Goal: Transaction & Acquisition: Obtain resource

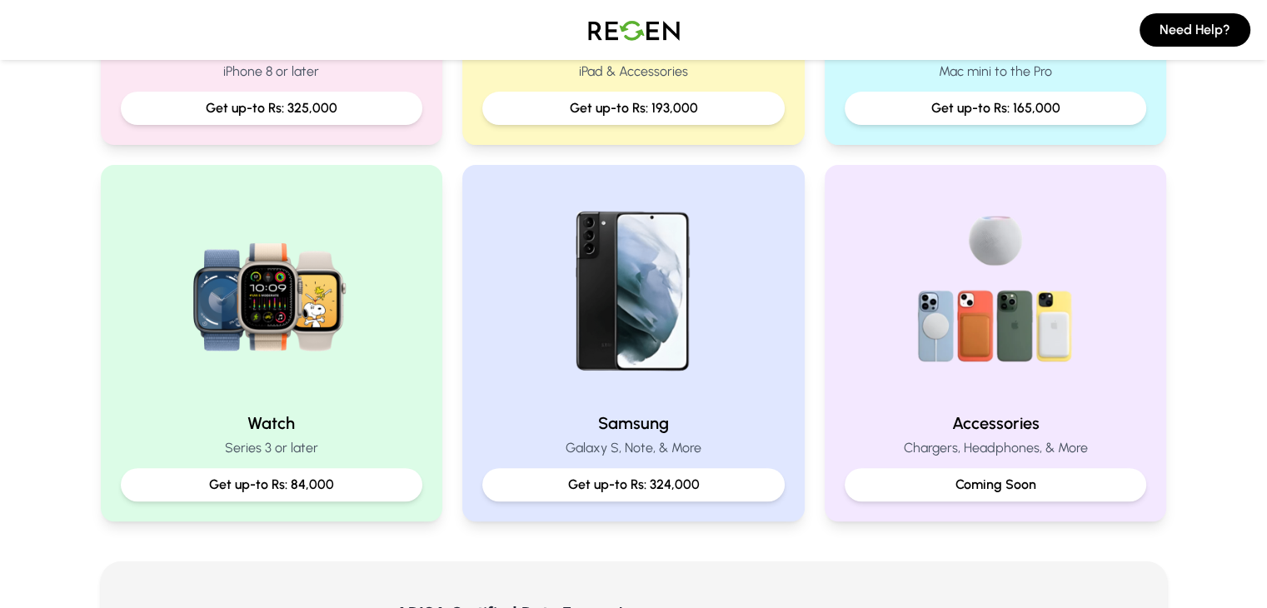
scroll to position [623, 0]
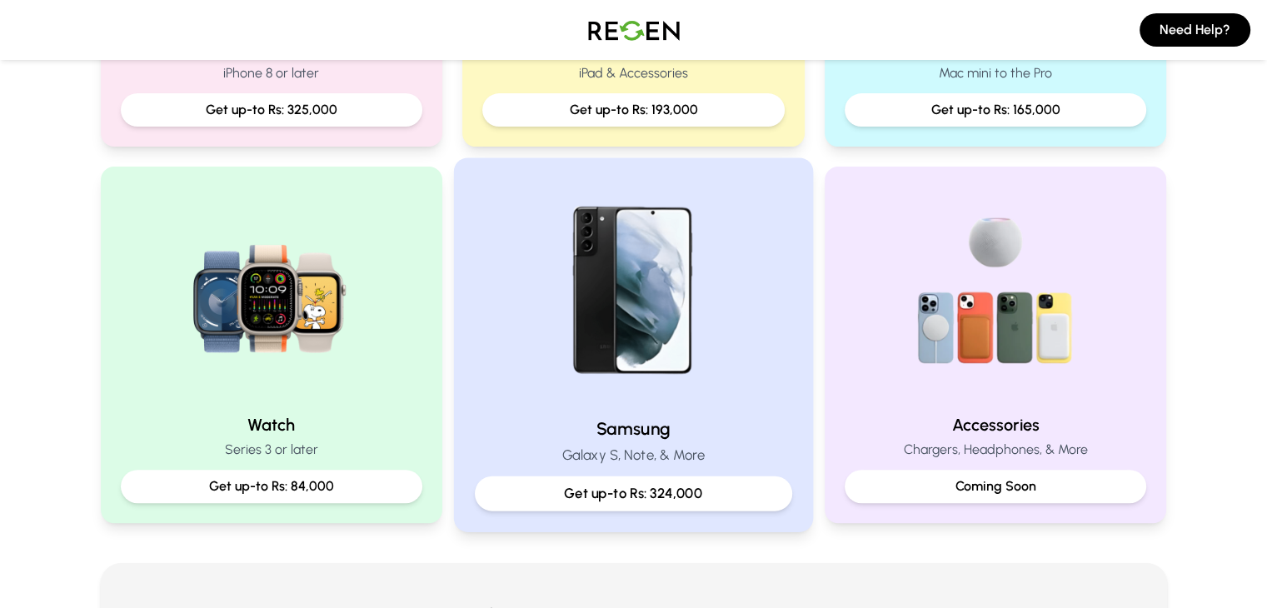
click at [666, 484] on p "Get up-to Rs: 324,000" at bounding box center [633, 493] width 289 height 21
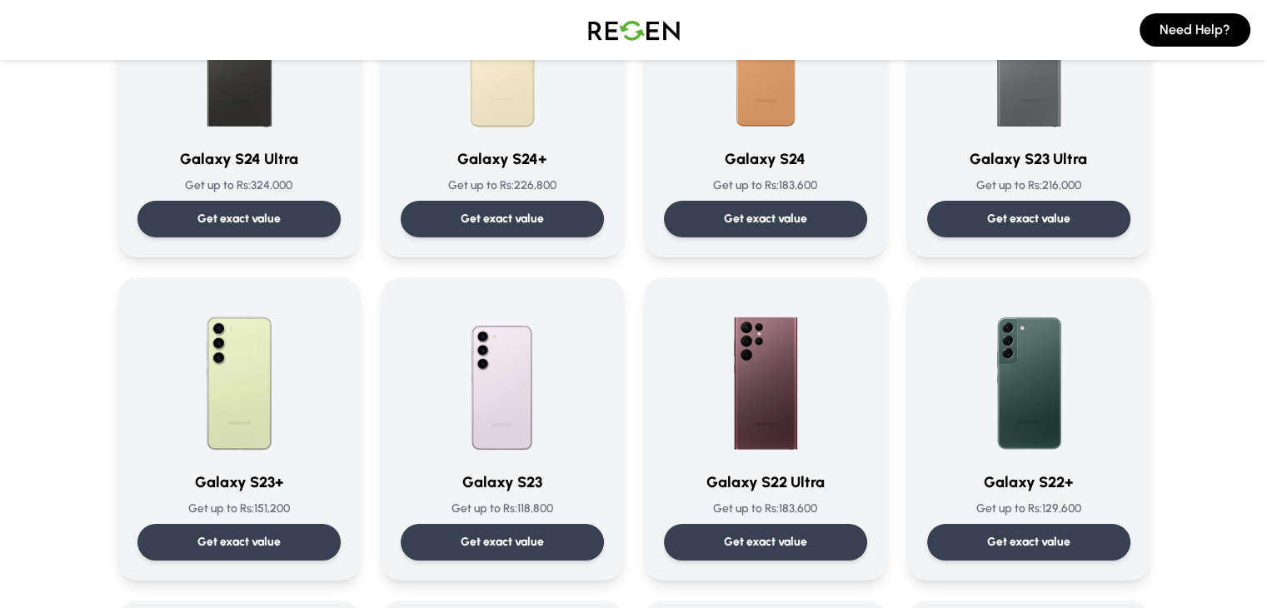
scroll to position [236, 0]
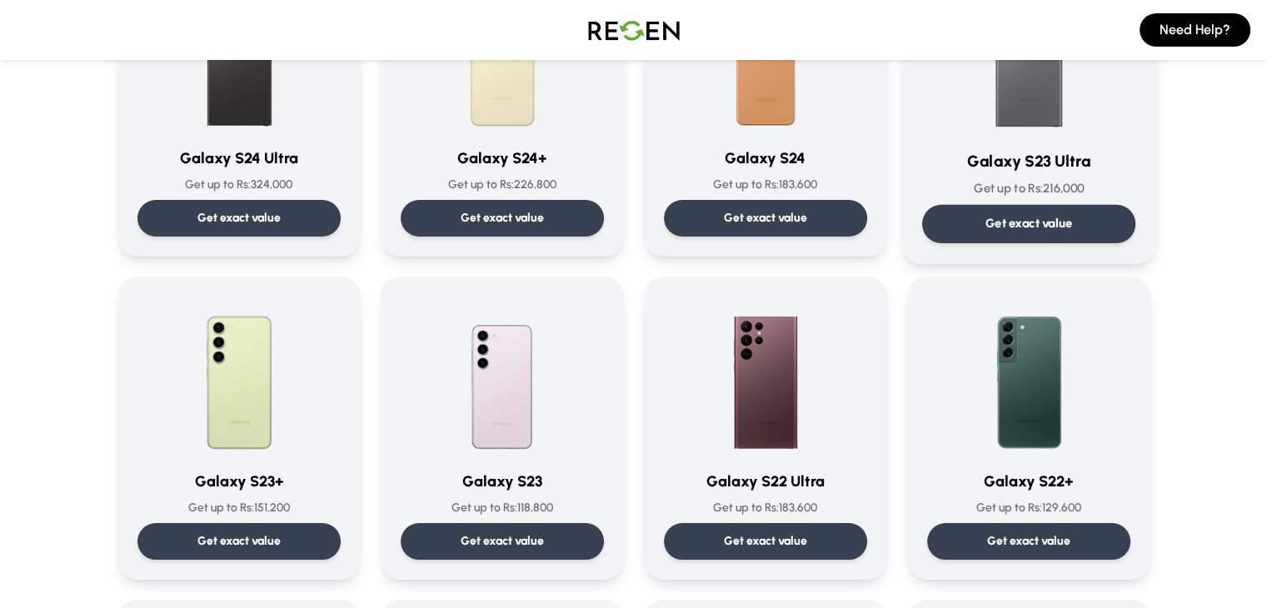
click at [989, 214] on div "Get exact value" at bounding box center [1027, 224] width 213 height 38
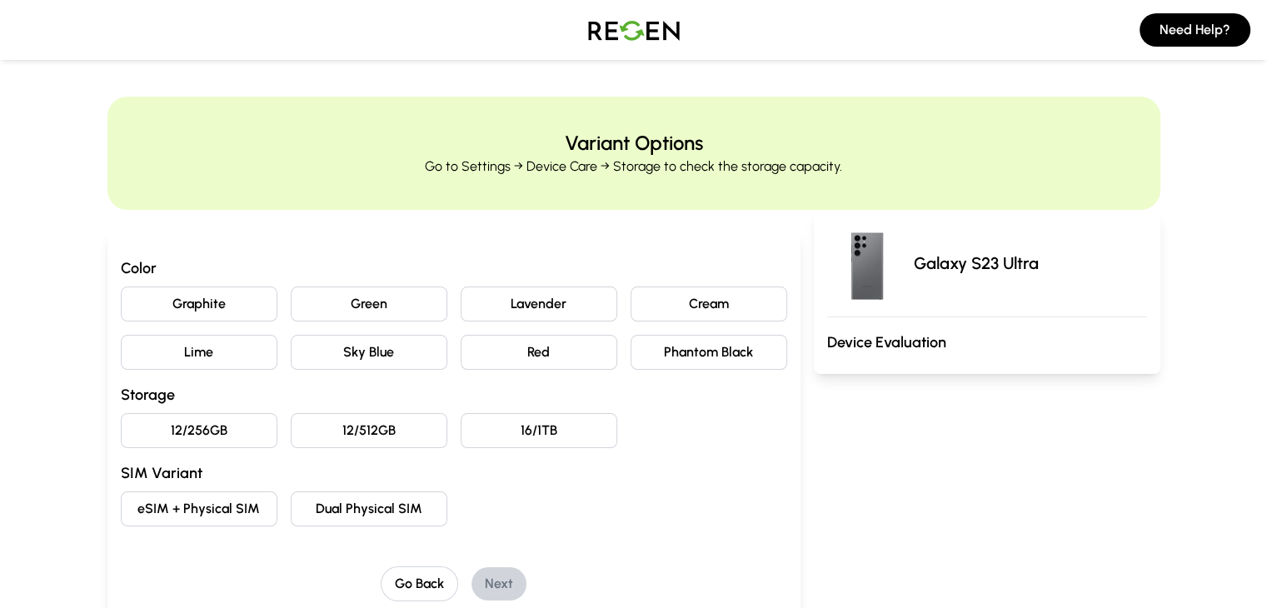
click at [142, 310] on button "Graphite" at bounding box center [199, 303] width 157 height 35
click at [163, 435] on button "12/256GB" at bounding box center [199, 430] width 157 height 35
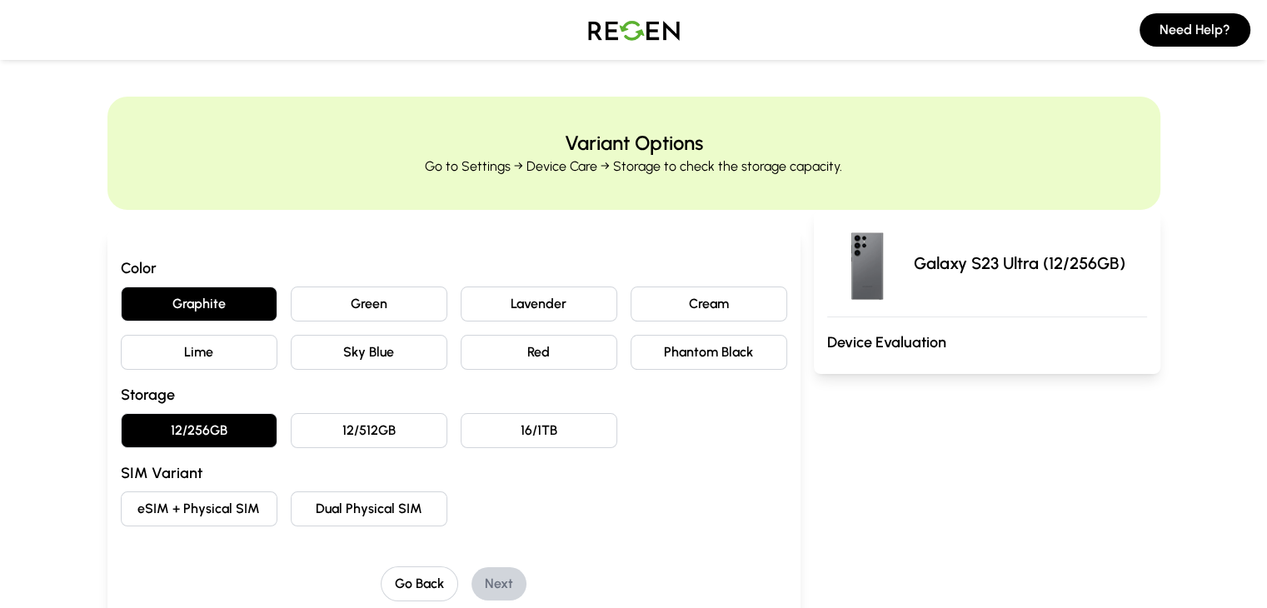
click at [147, 520] on button "eSIM + Physical SIM" at bounding box center [199, 508] width 157 height 35
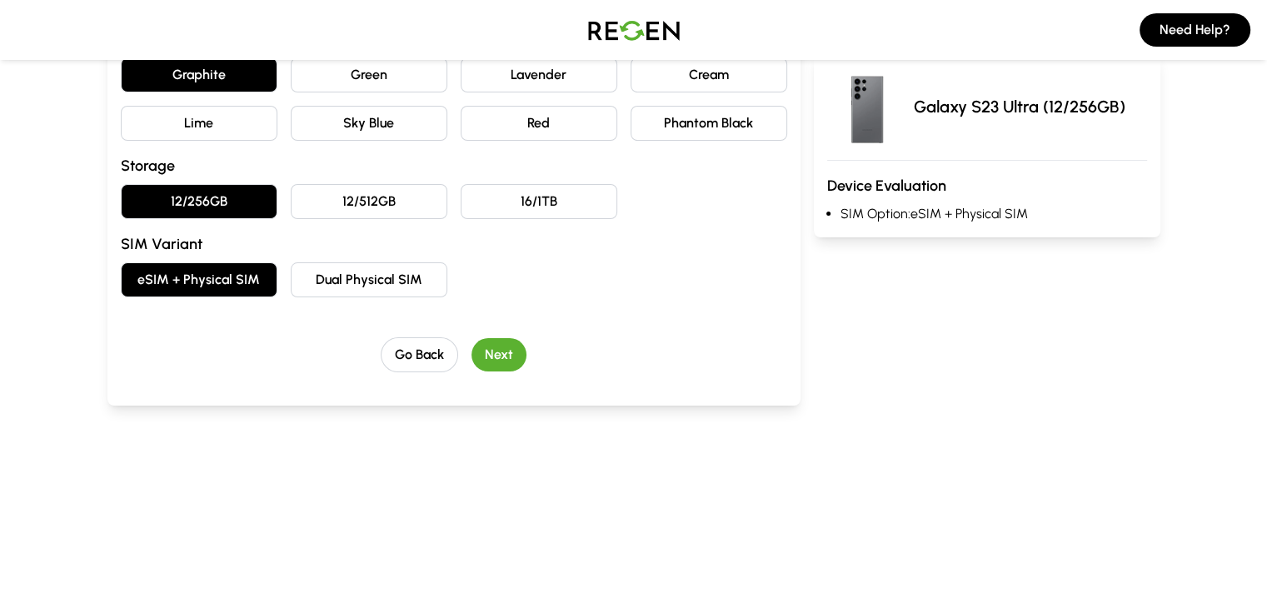
scroll to position [230, 0]
click at [471, 347] on button "Next" at bounding box center [498, 353] width 55 height 33
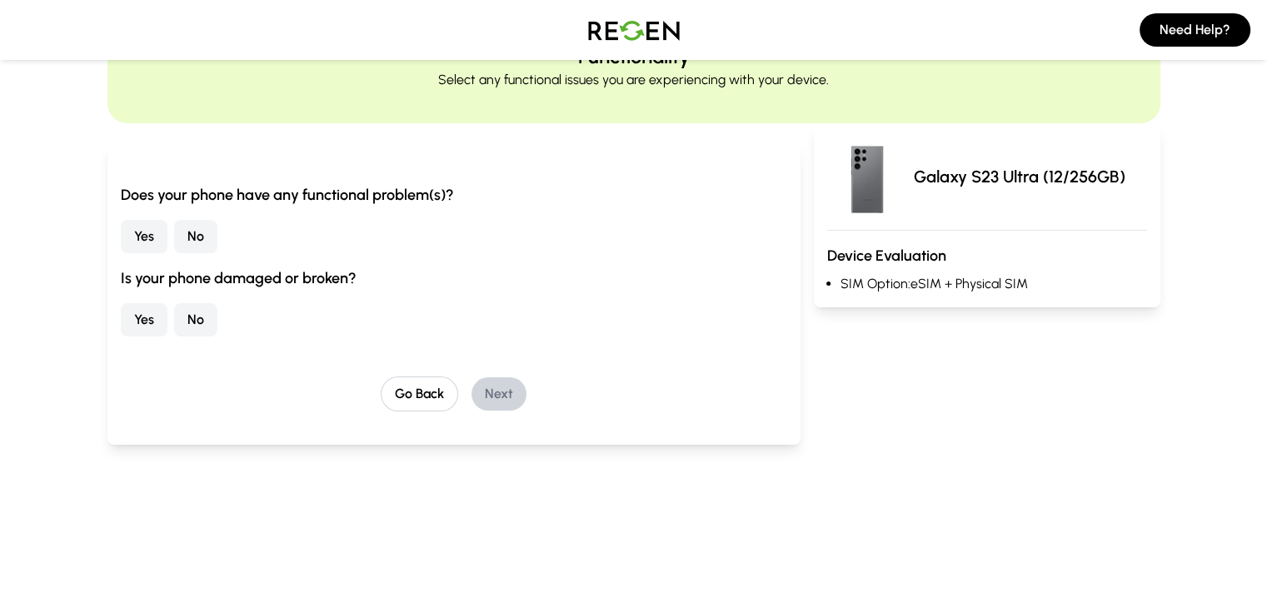
scroll to position [79, 0]
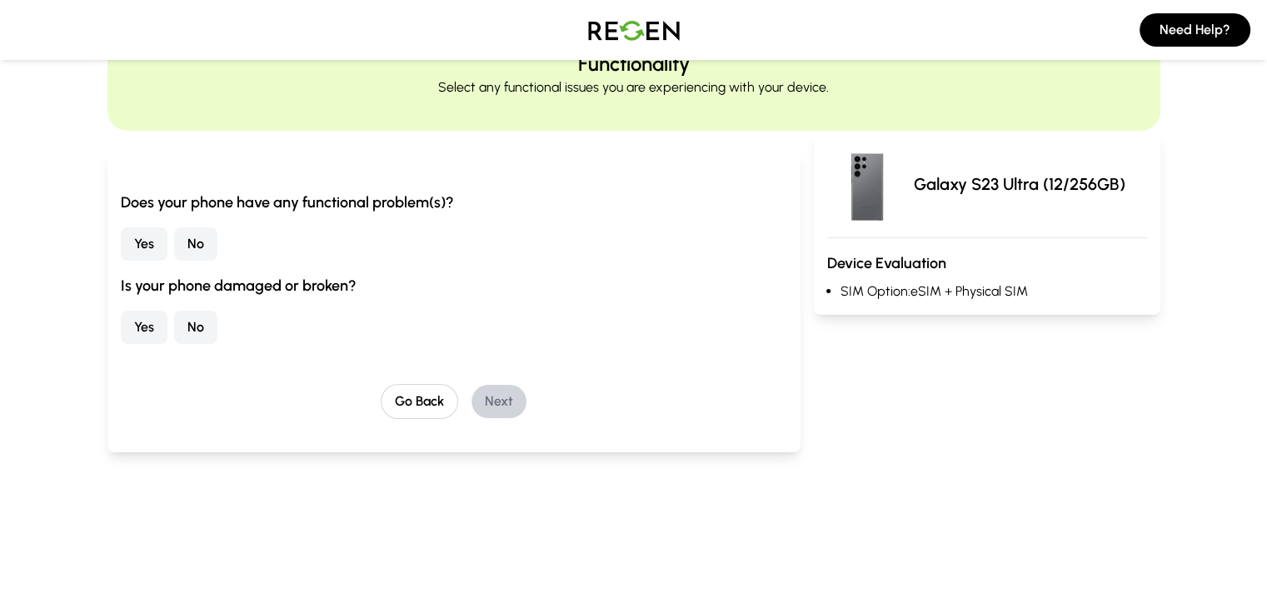
click at [174, 251] on button "No" at bounding box center [195, 243] width 43 height 33
click at [174, 321] on button "No" at bounding box center [195, 327] width 43 height 33
click at [475, 401] on button "Next" at bounding box center [498, 401] width 55 height 33
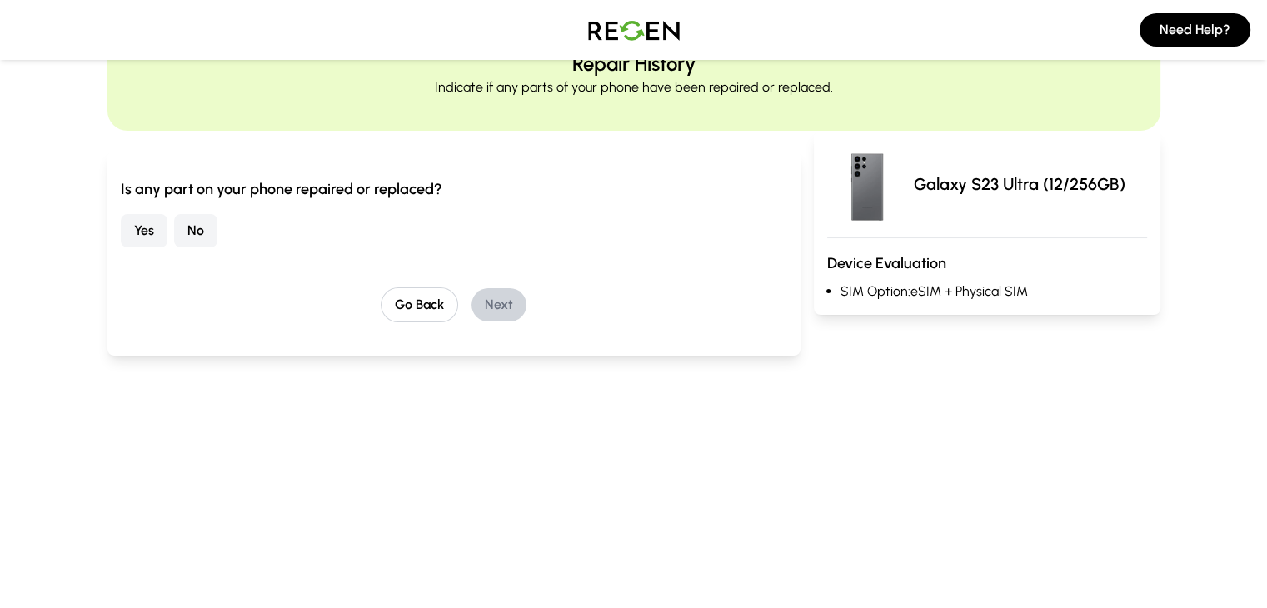
click at [174, 234] on button "No" at bounding box center [195, 230] width 43 height 33
click at [471, 306] on button "Next" at bounding box center [498, 304] width 55 height 33
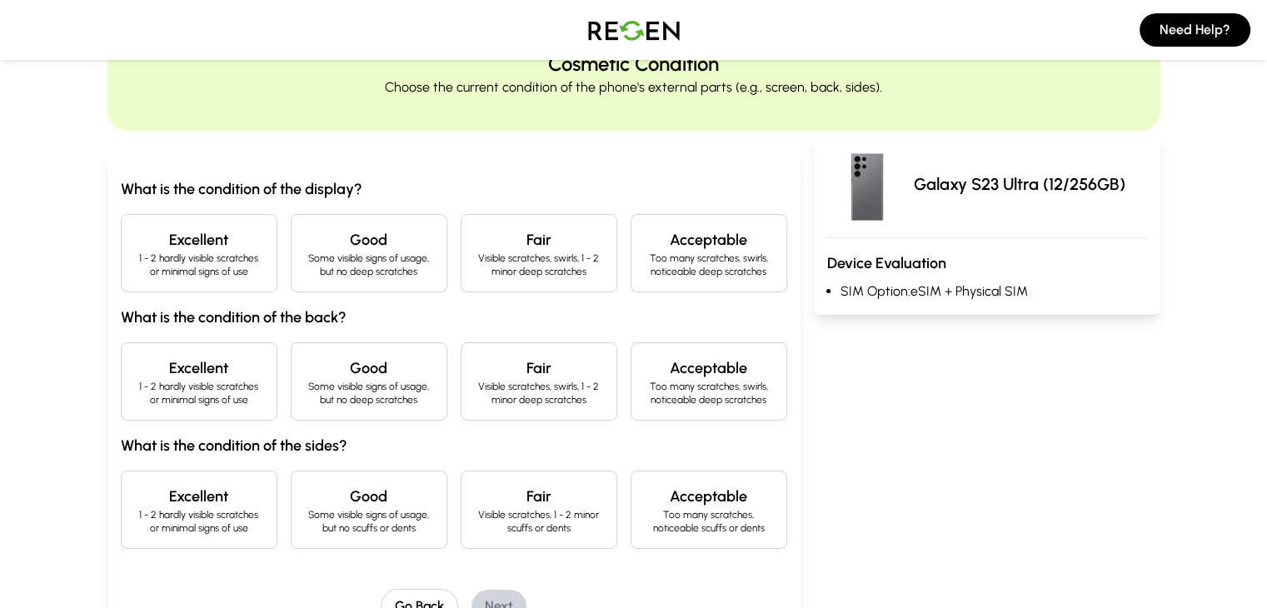
click at [172, 277] on div "Excellent 1 - 2 hardly visible scratches or minimal signs of use" at bounding box center [199, 253] width 157 height 78
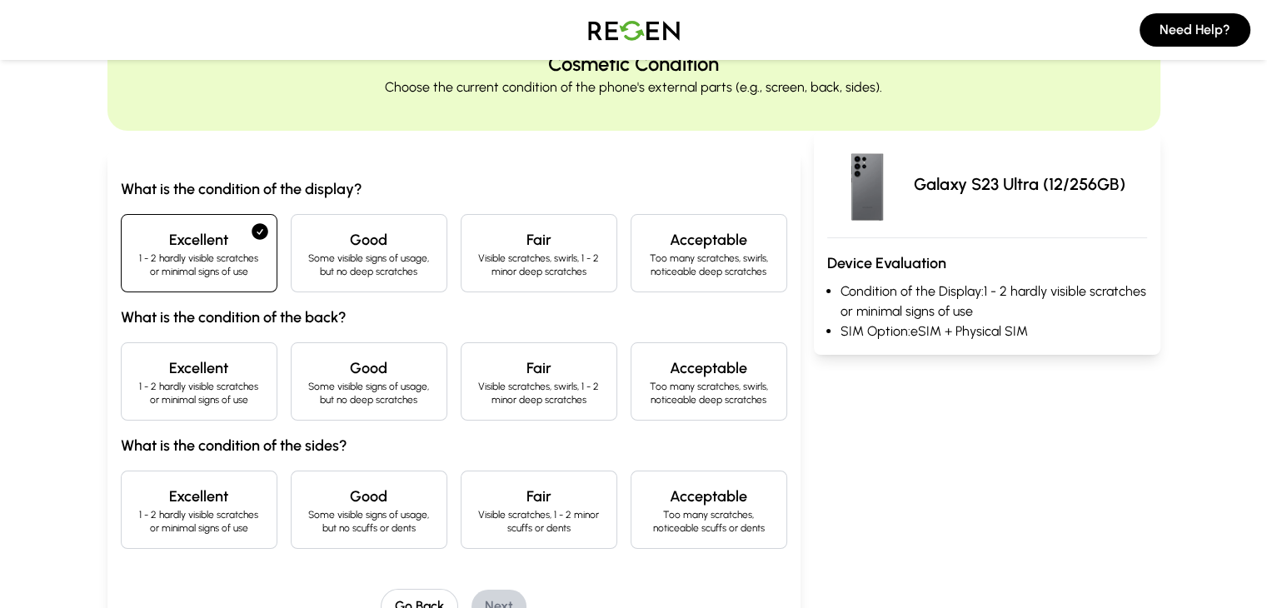
click at [189, 387] on p "1 - 2 hardly visible scratches or minimal signs of use" at bounding box center [199, 393] width 128 height 27
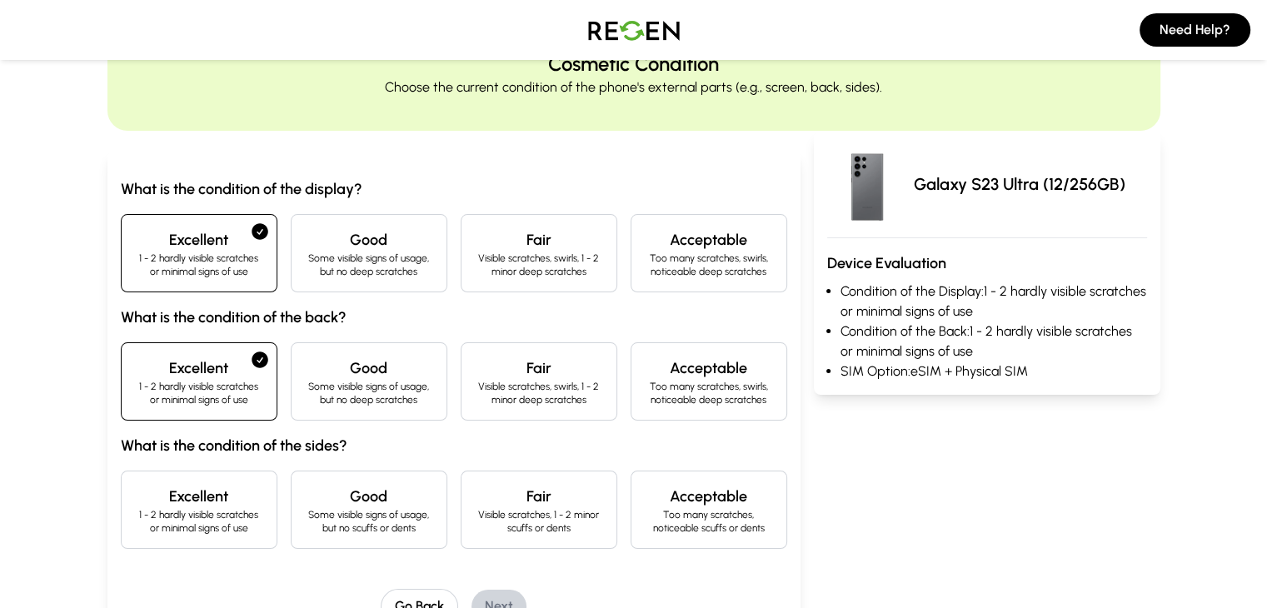
click at [170, 518] on p "1 - 2 hardly visible scratches or minimal signs of use" at bounding box center [199, 521] width 128 height 27
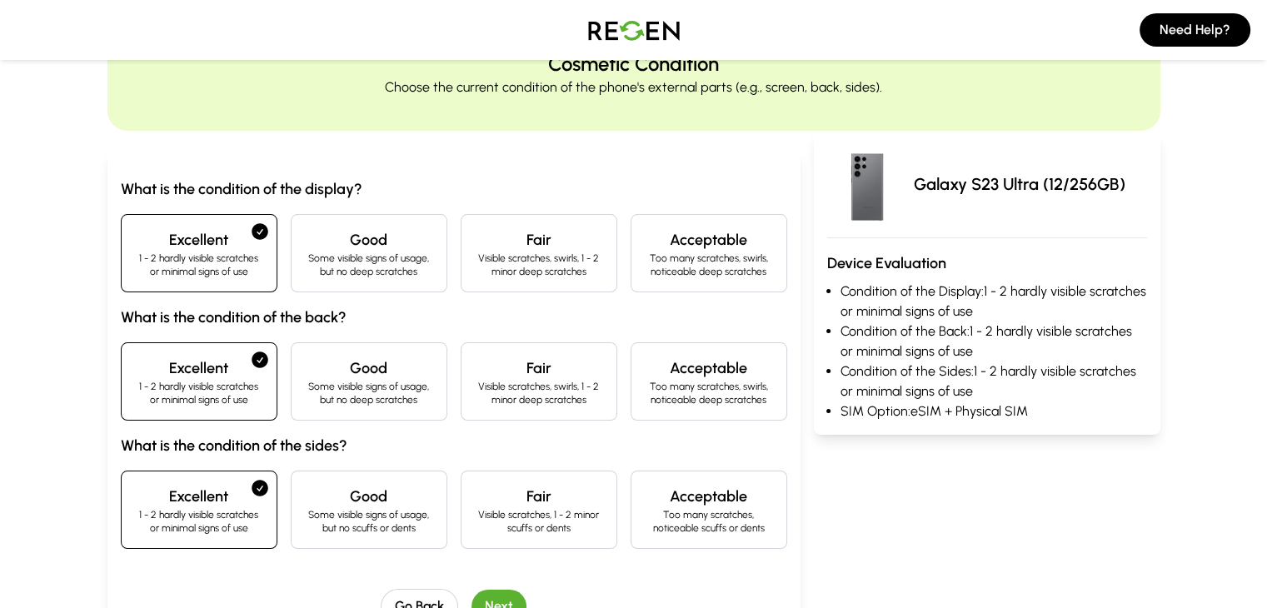
click at [291, 527] on div "Good Some visible signs of usage, but no scuffs or dents" at bounding box center [369, 509] width 157 height 78
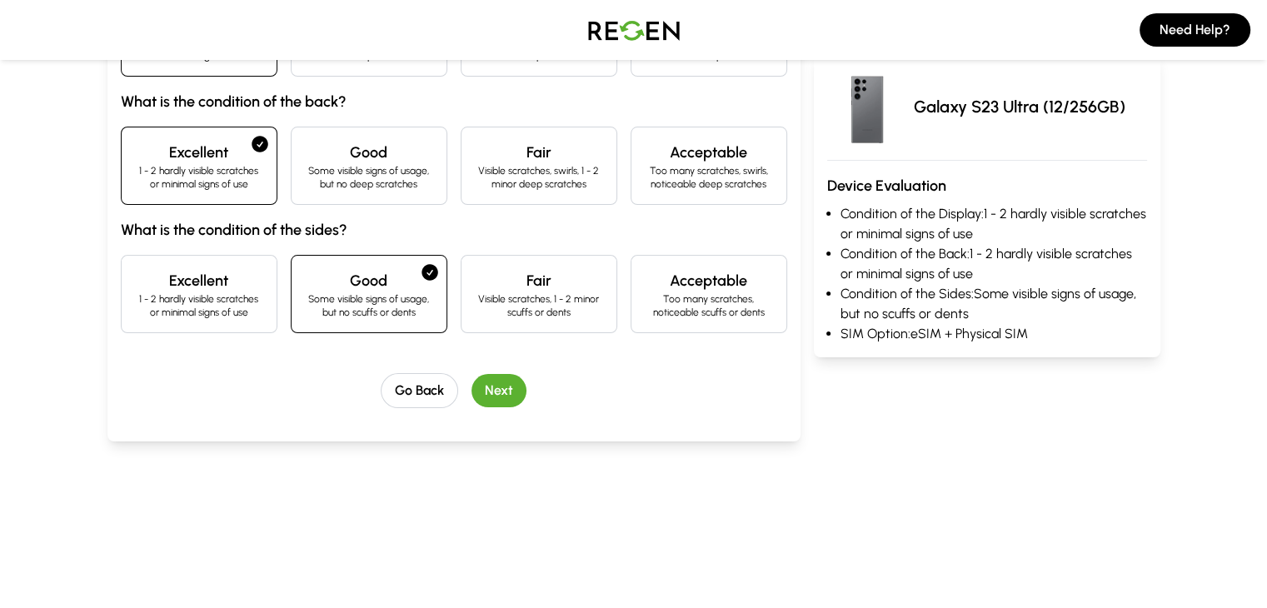
click at [471, 404] on button "Next" at bounding box center [498, 390] width 55 height 33
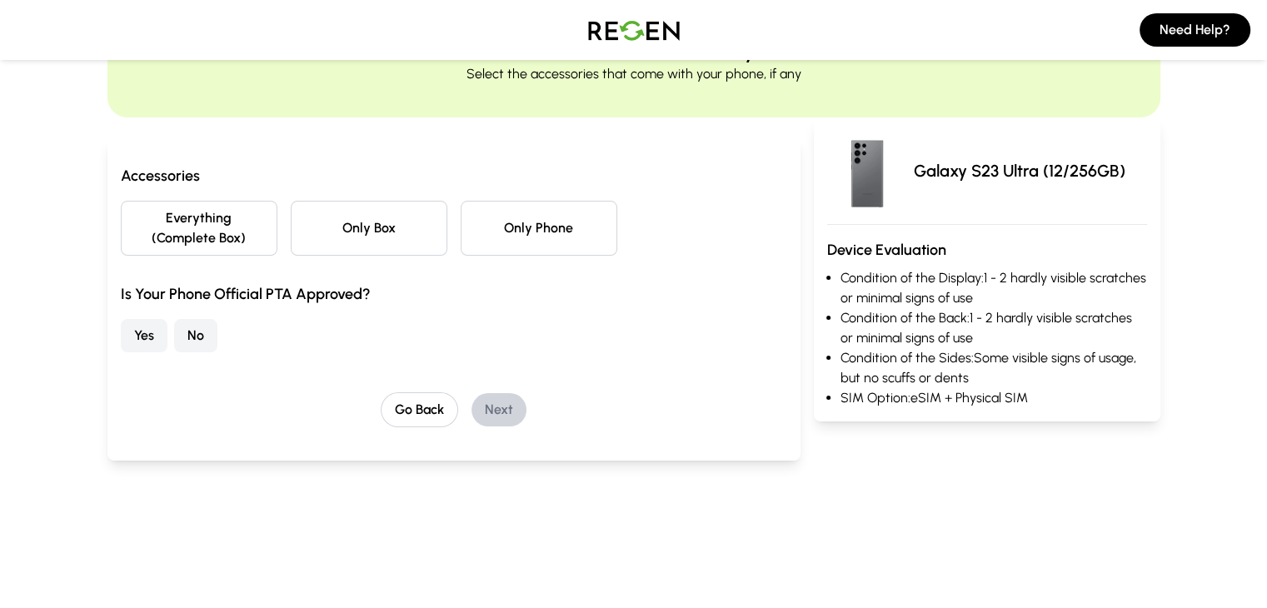
click at [151, 218] on button "Everything (Complete Box)" at bounding box center [199, 228] width 157 height 55
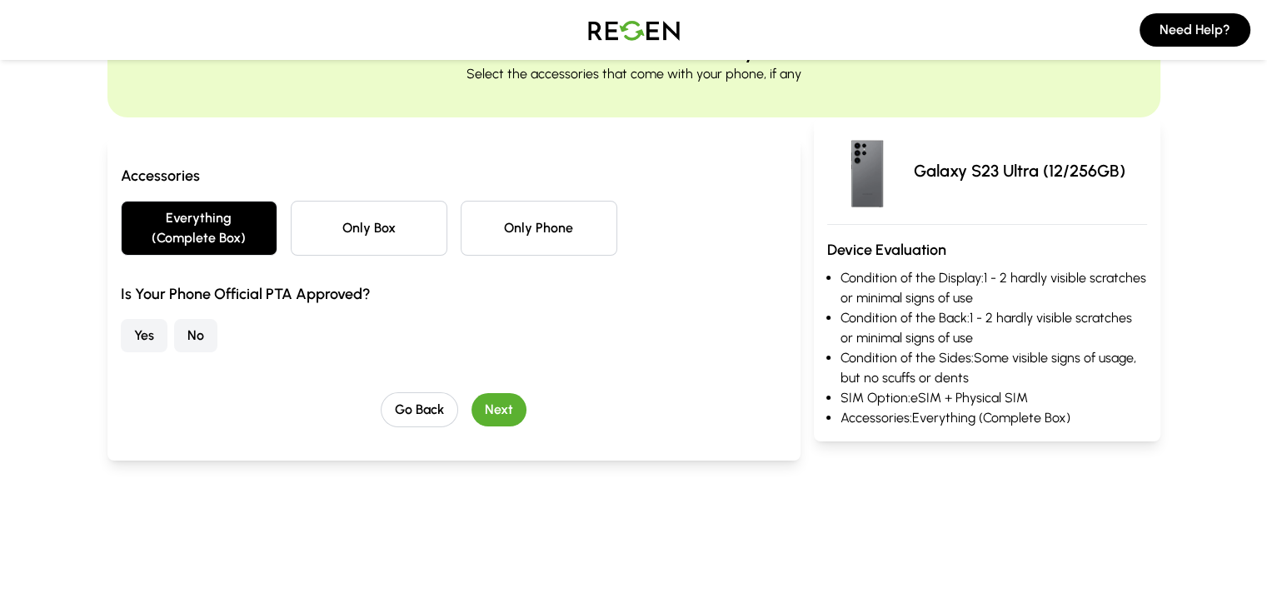
click at [291, 215] on button "Only Box" at bounding box center [369, 228] width 157 height 55
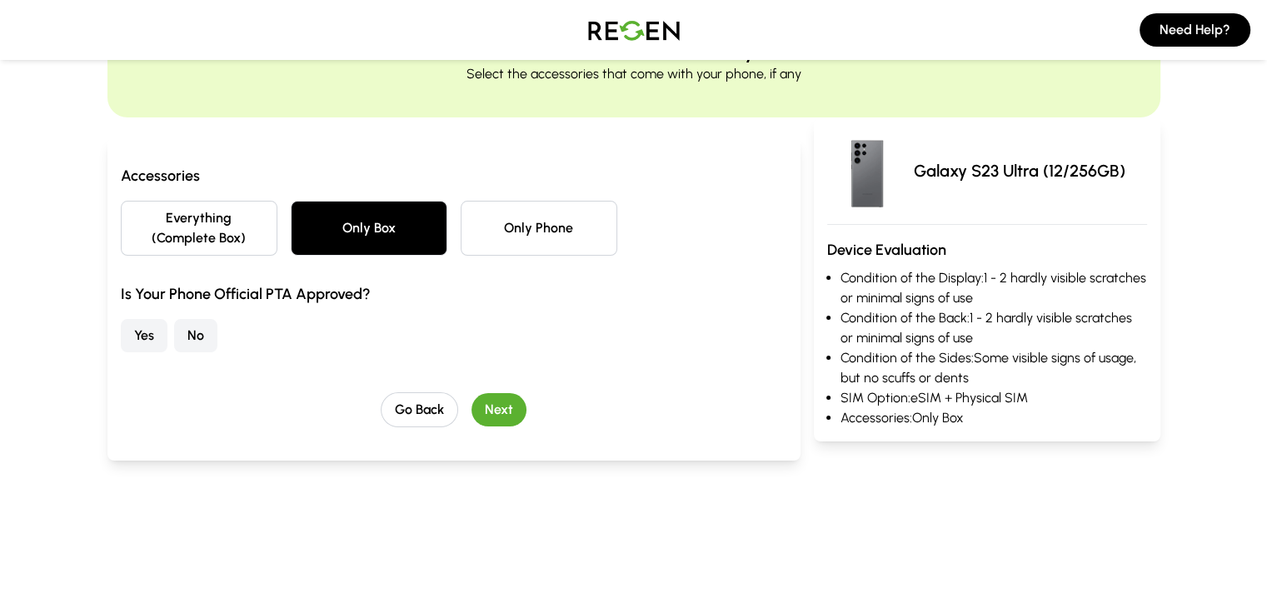
click at [514, 221] on button "Only Phone" at bounding box center [538, 228] width 157 height 55
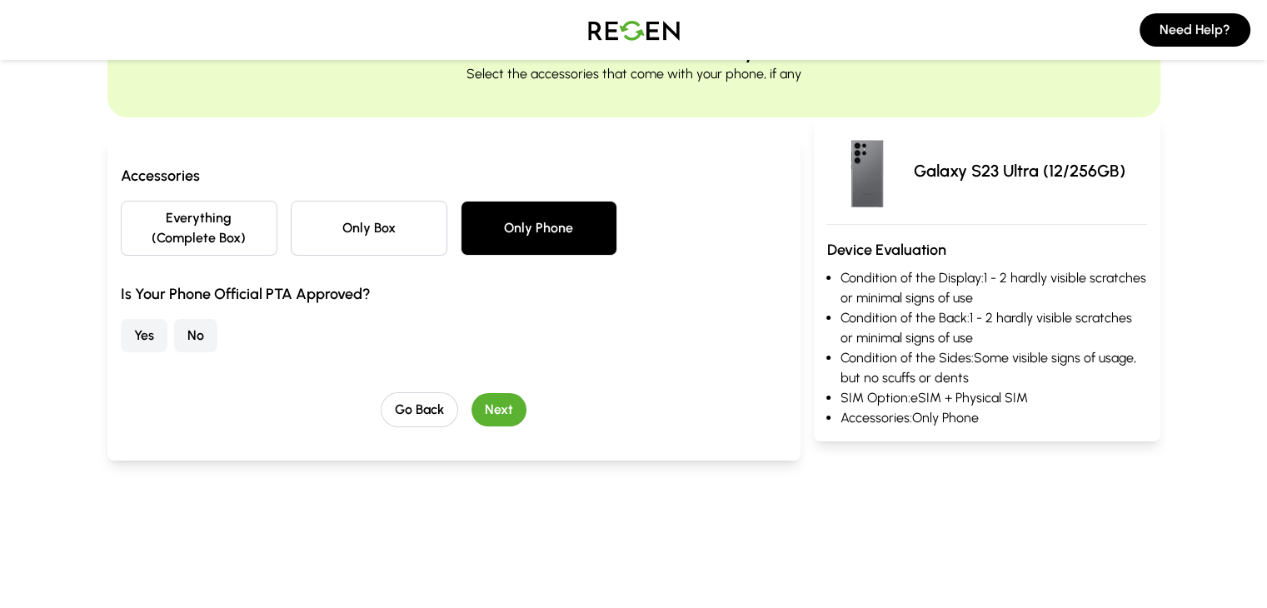
click at [174, 319] on button "No" at bounding box center [195, 335] width 43 height 33
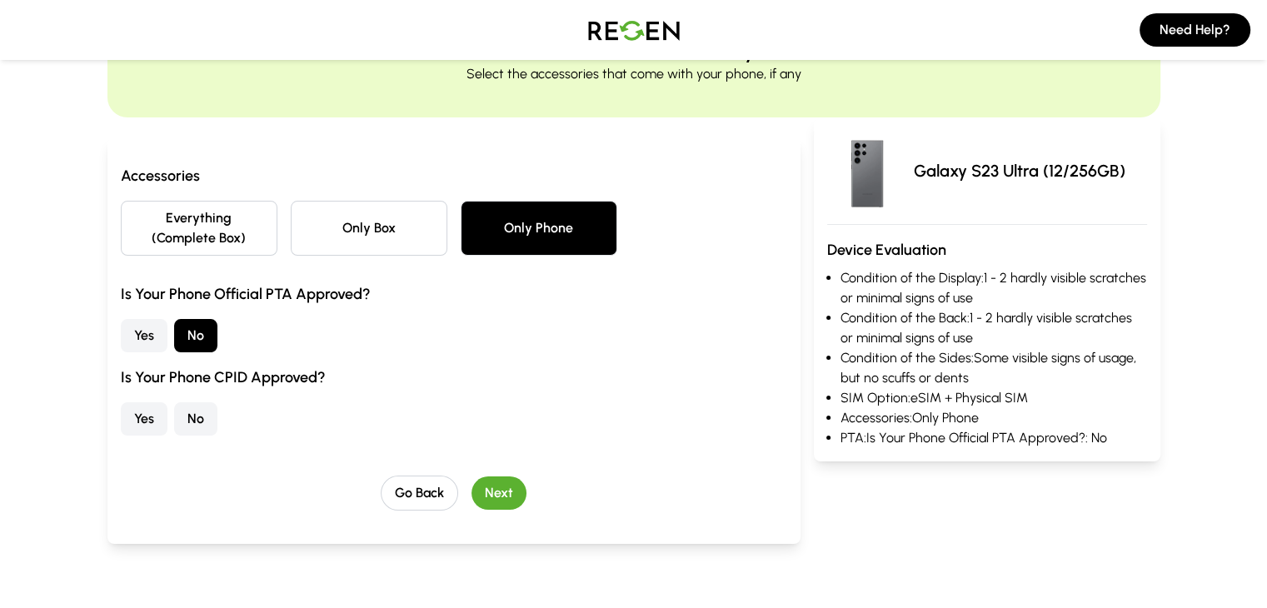
click at [121, 402] on button "Yes" at bounding box center [144, 418] width 47 height 33
click at [471, 476] on button "Next" at bounding box center [498, 492] width 55 height 33
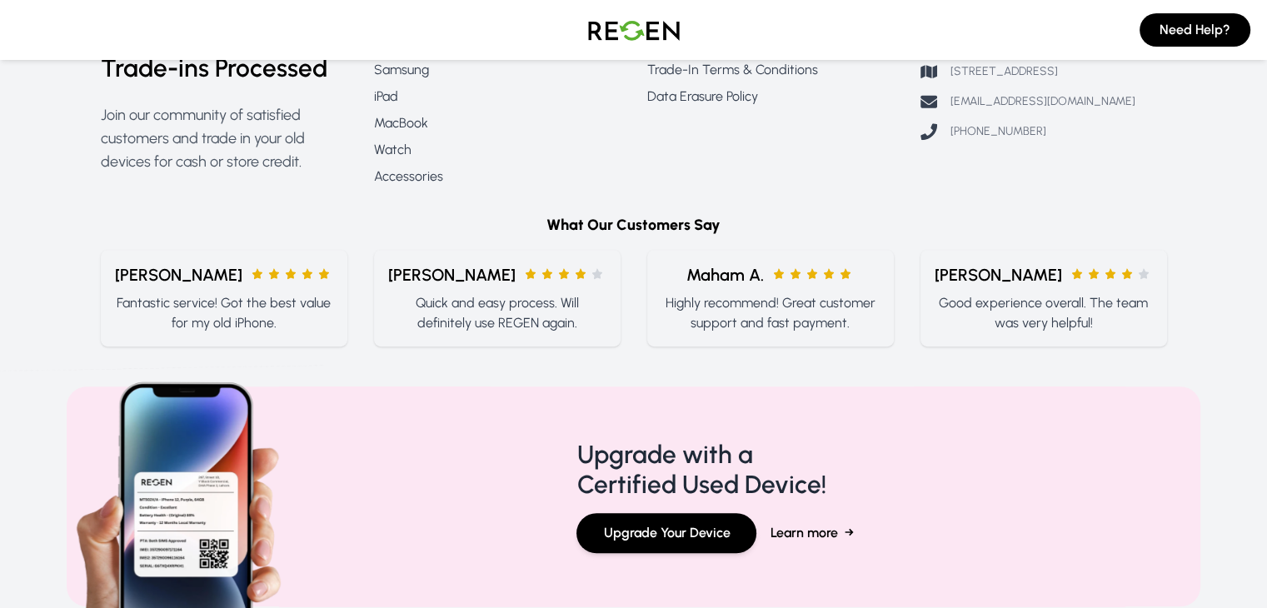
scroll to position [0, 0]
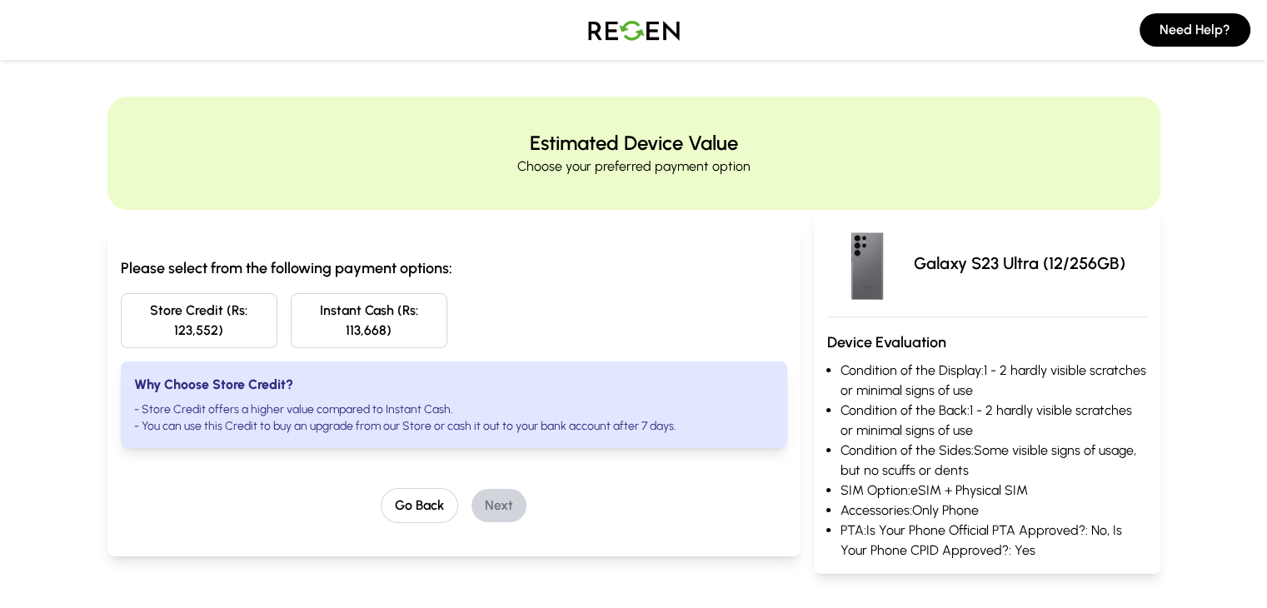
click at [291, 319] on button "Instant Cash (Rs: 113,668)" at bounding box center [369, 320] width 157 height 55
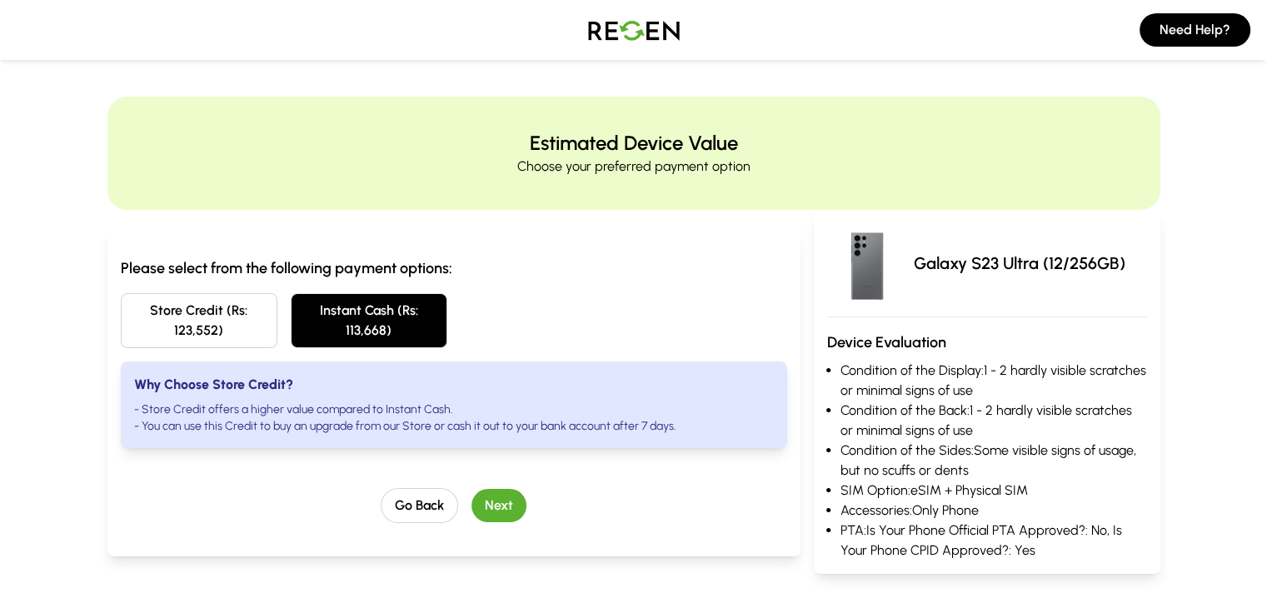
click at [471, 490] on button "Next" at bounding box center [498, 505] width 55 height 33
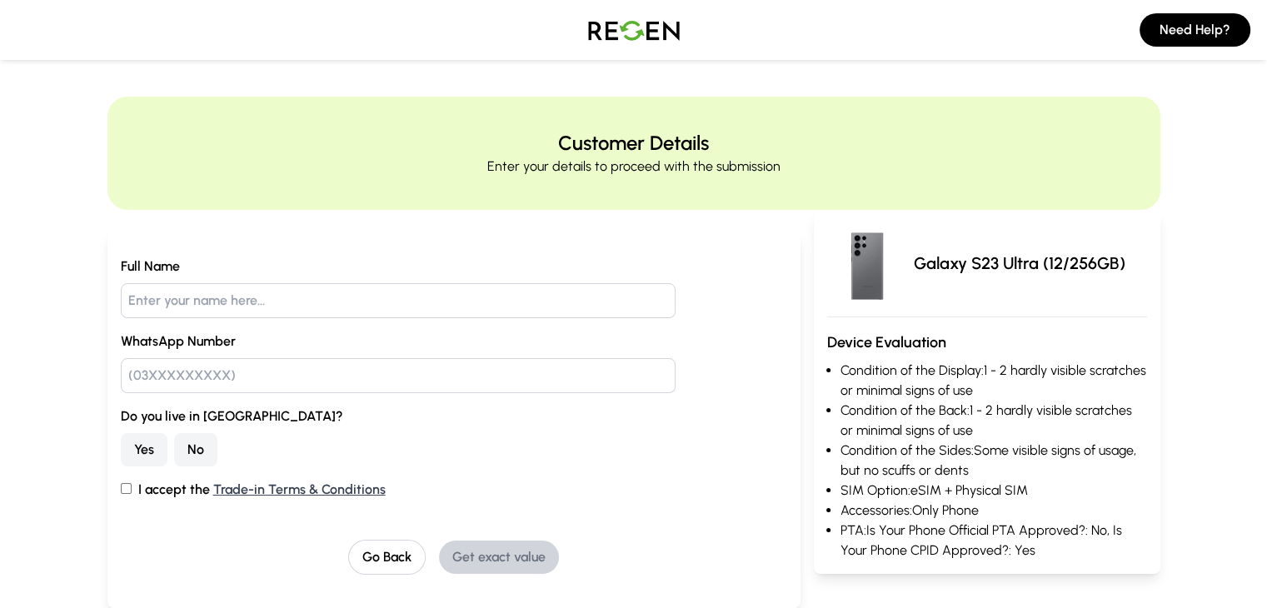
click at [121, 447] on button "Yes" at bounding box center [144, 449] width 47 height 33
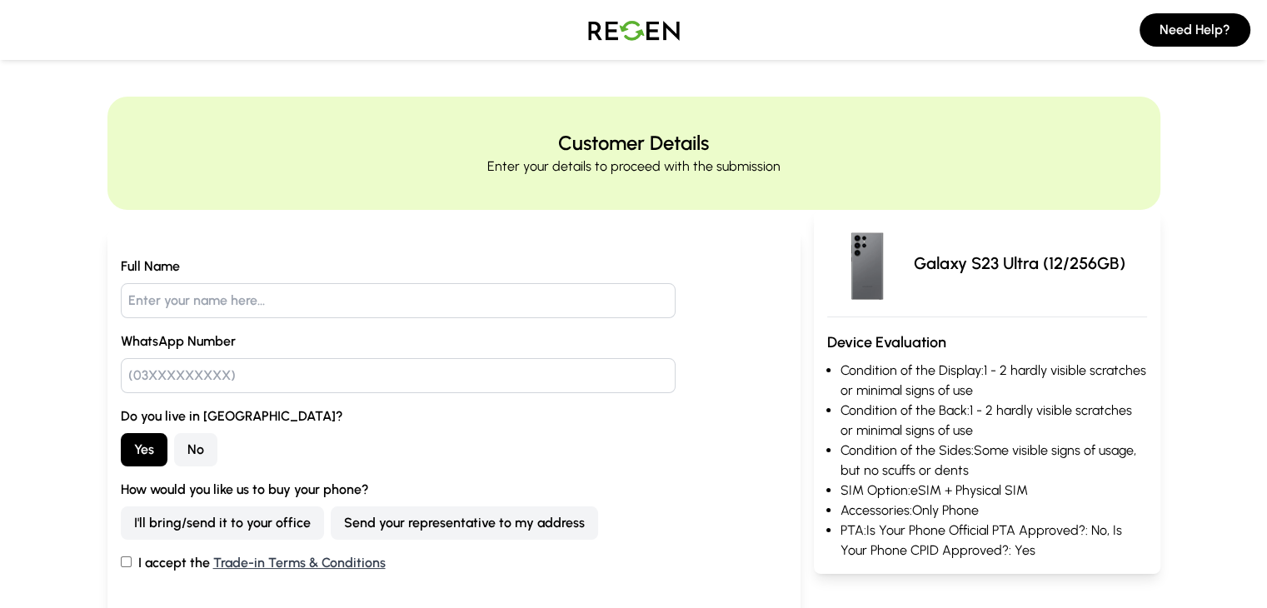
click at [654, 41] on img at bounding box center [633, 30] width 117 height 47
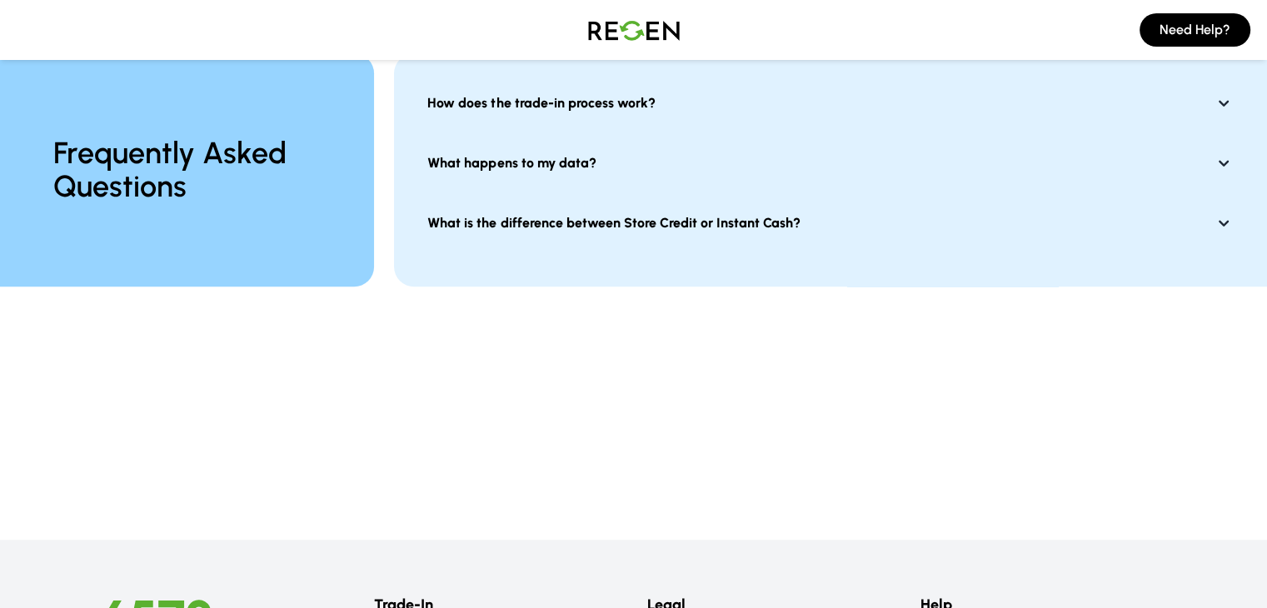
scroll to position [1362, 0]
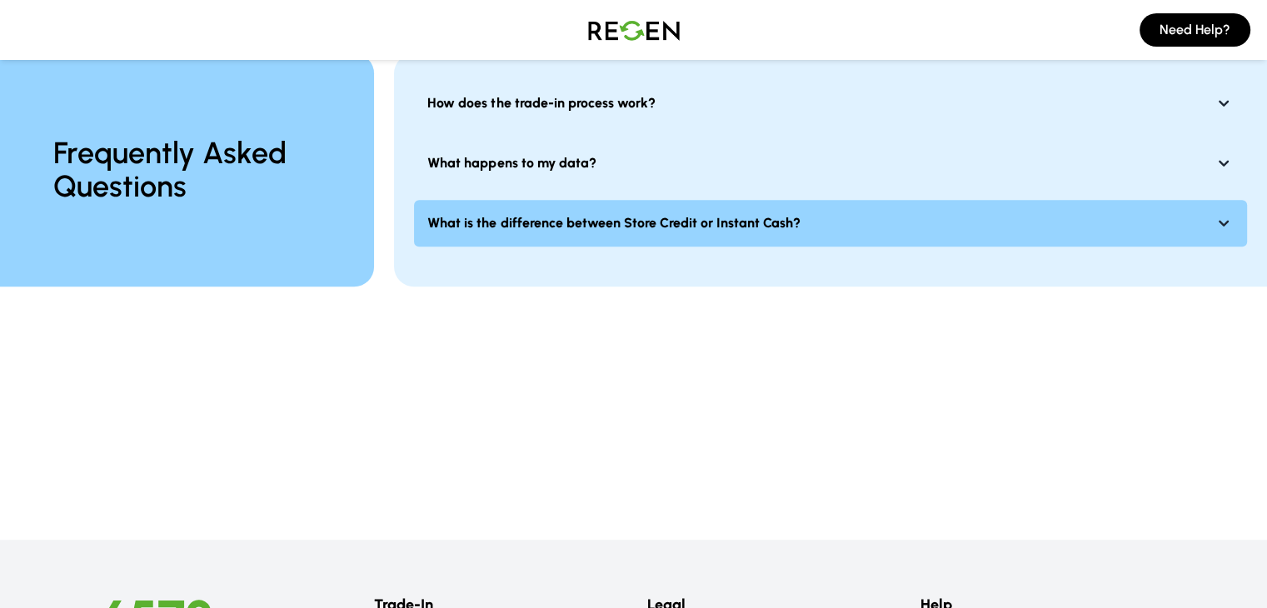
click at [843, 216] on button "What is the difference between Store Credit or Instant Cash?" at bounding box center [830, 223] width 833 height 47
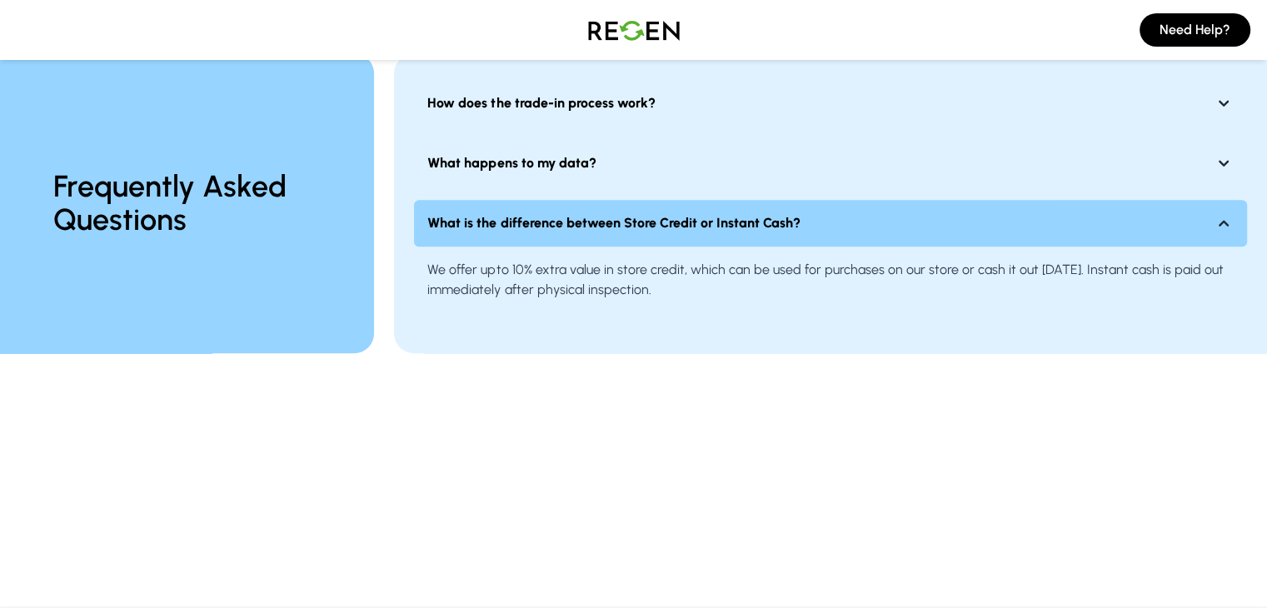
click at [843, 216] on button "What is the difference between Store Credit or Instant Cash?" at bounding box center [830, 223] width 833 height 47
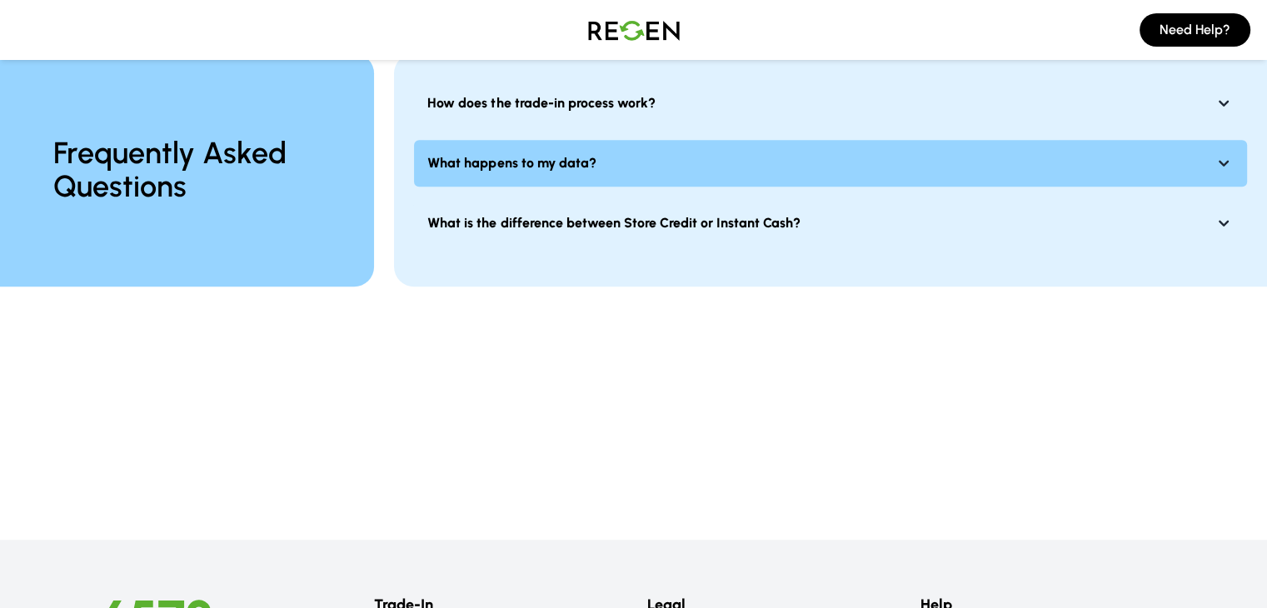
click at [813, 162] on button "What happens to my data?" at bounding box center [830, 163] width 833 height 47
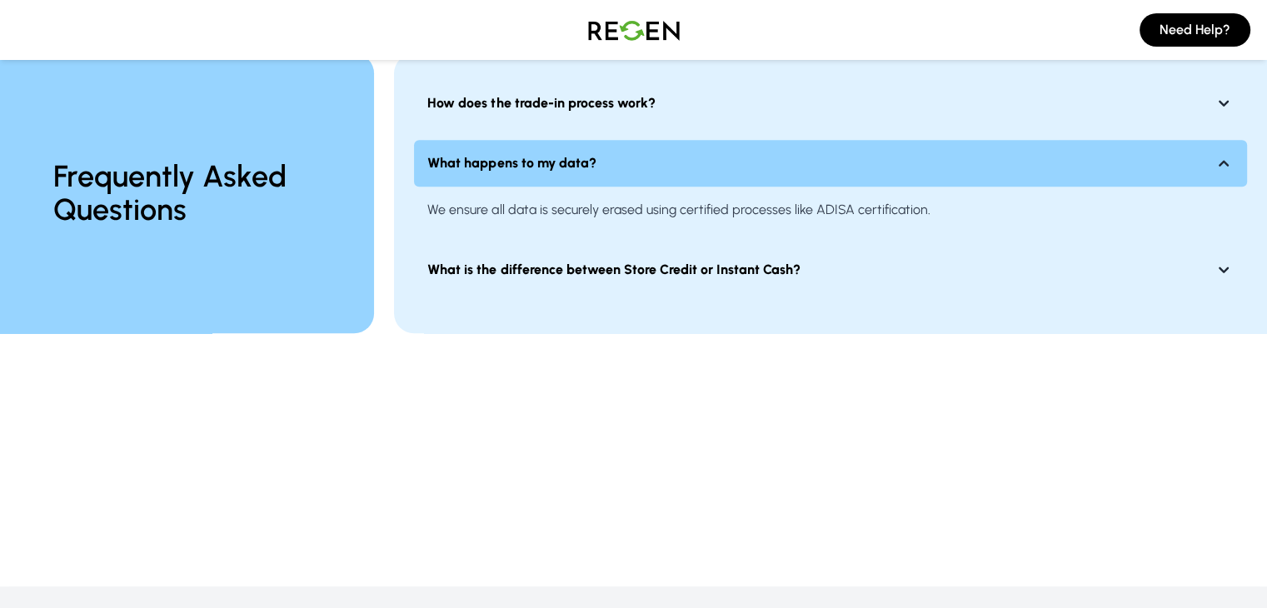
click at [813, 162] on button "What happens to my data?" at bounding box center [830, 163] width 833 height 47
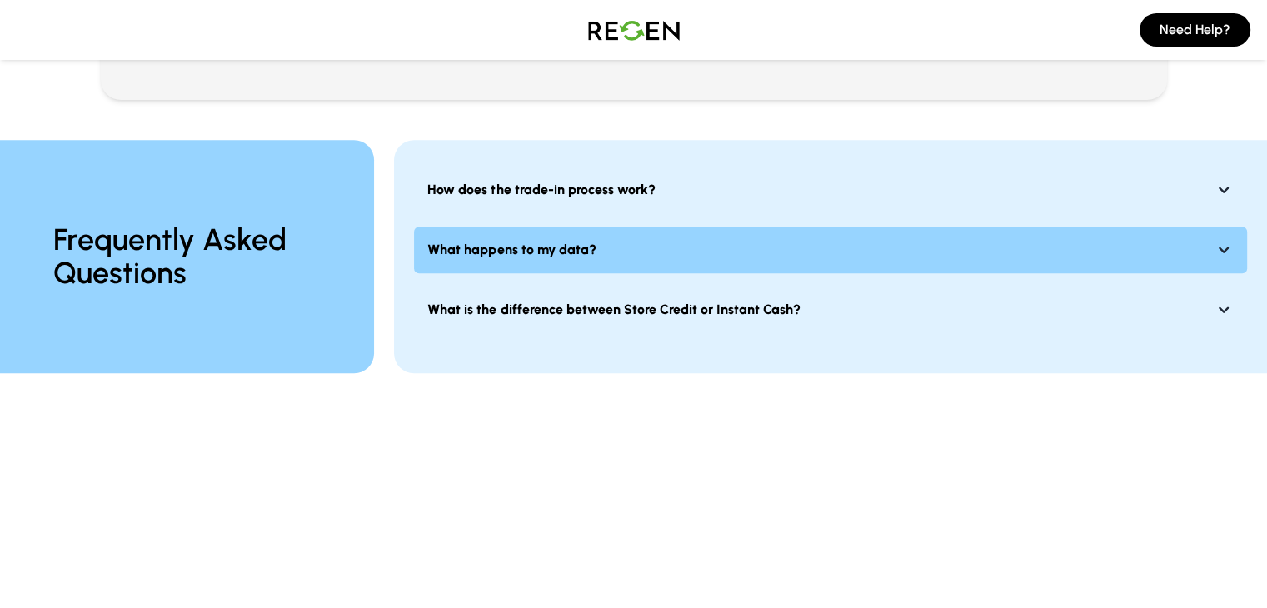
scroll to position [1272, 0]
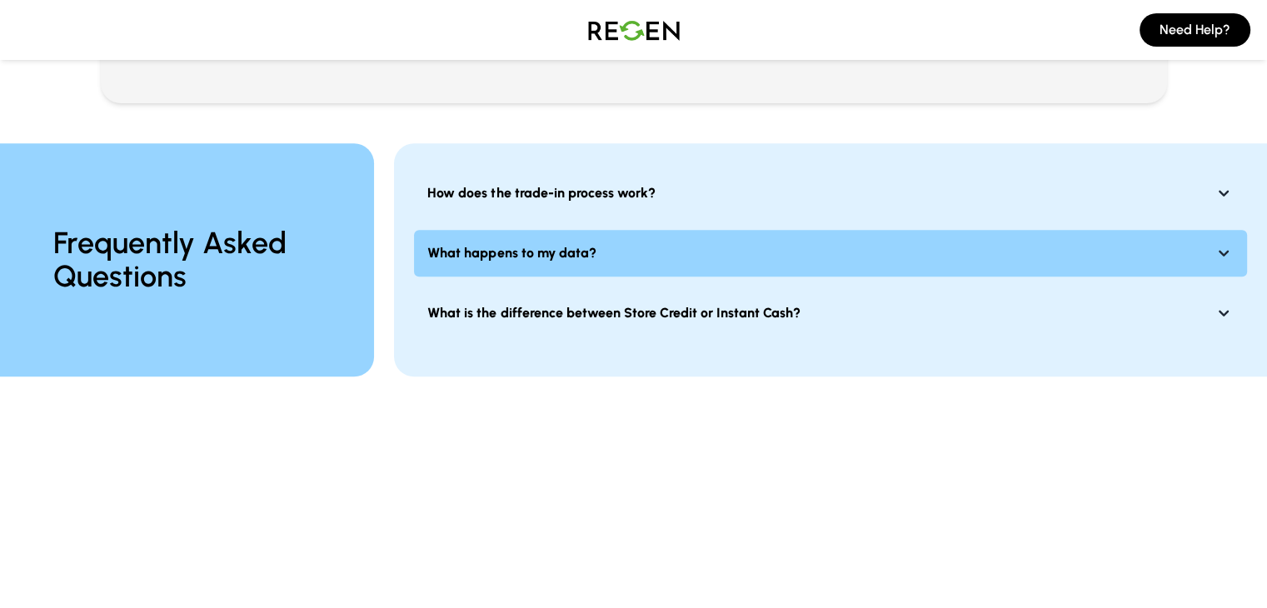
click at [813, 170] on button "How does the trade-in process work?" at bounding box center [830, 193] width 833 height 47
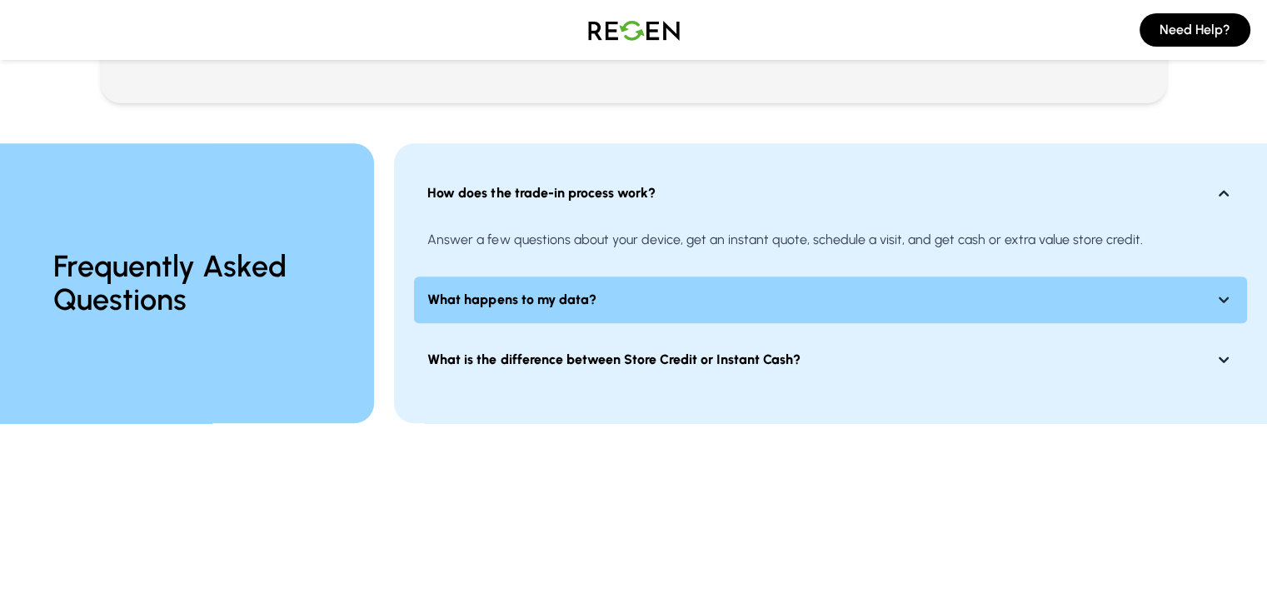
click at [813, 170] on button "How does the trade-in process work?" at bounding box center [830, 193] width 833 height 47
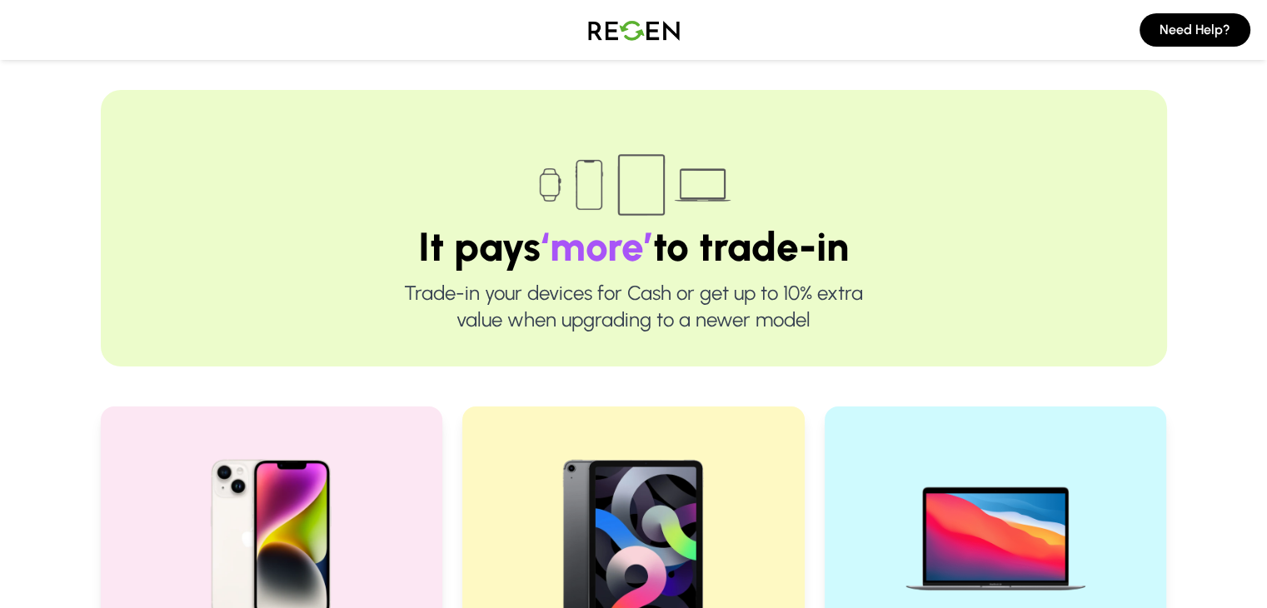
scroll to position [0, 0]
